Goal: Information Seeking & Learning: Learn about a topic

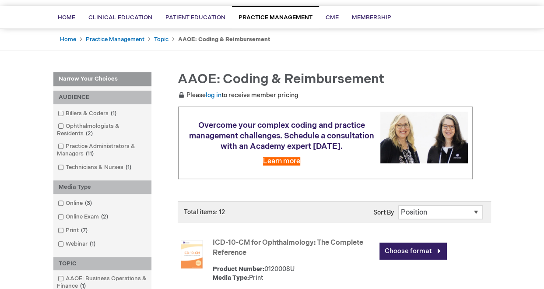
scroll to position [59, 0]
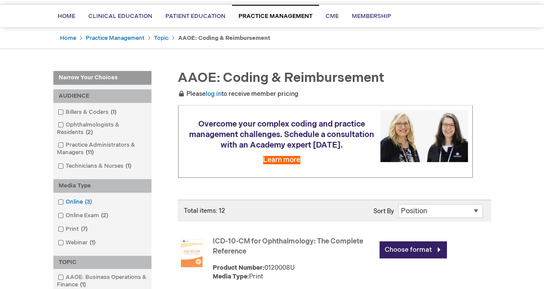
click at [66, 202] on span at bounding box center [66, 201] width 0 height 7
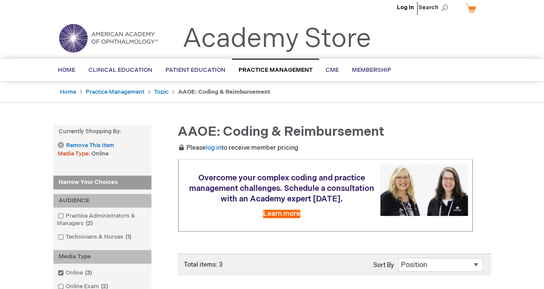
scroll to position [5, 0]
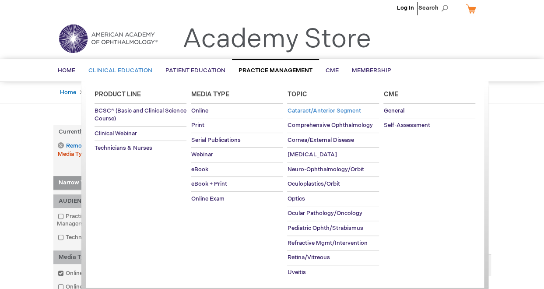
click at [328, 107] on span "Cataract/Anterior Segment" at bounding box center [323, 110] width 73 height 7
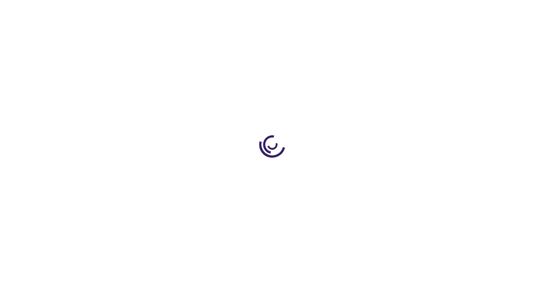
scroll to position [59, 0]
